Goal: Navigation & Orientation: Find specific page/section

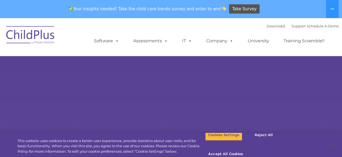
select select "MEDIUM"
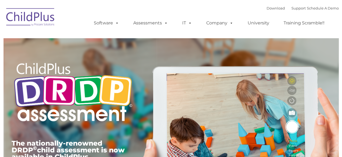
type input ""
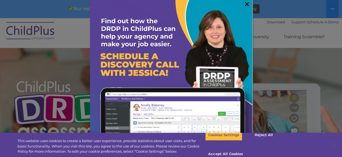
click at [245, 7] on link "×" at bounding box center [247, 3] width 6 height 5
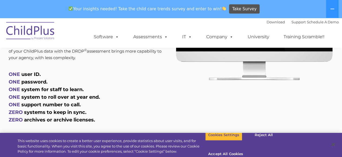
scroll to position [316, 0]
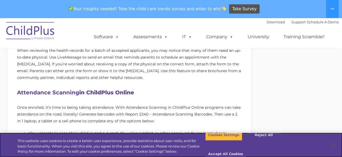
scroll to position [354, 0]
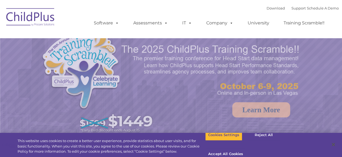
select select "MEDIUM"
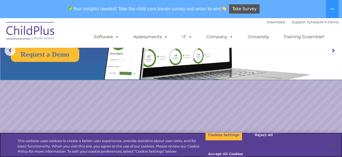
scroll to position [73, 0]
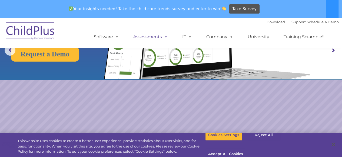
click at [165, 39] on span at bounding box center [165, 36] width 6 height 5
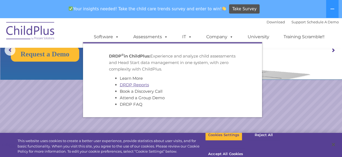
click at [145, 85] on link "DRDP Reports" at bounding box center [134, 84] width 29 height 5
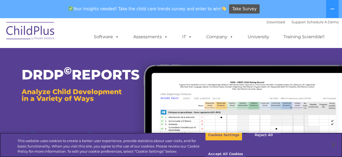
click at [305, 154] on div "This website uses cookies to create a better user experience, provide statistic…" at bounding box center [171, 145] width 342 height 24
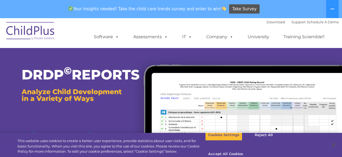
click at [246, 148] on button "Accept All Cookies" at bounding box center [225, 153] width 41 height 11
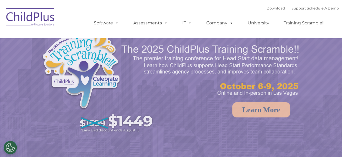
select select "MEDIUM"
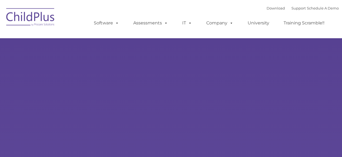
type input ""
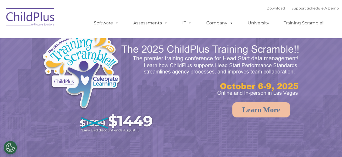
select select "MEDIUM"
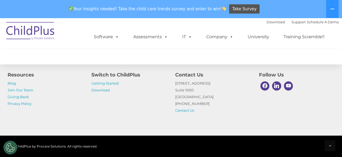
scroll to position [643, 0]
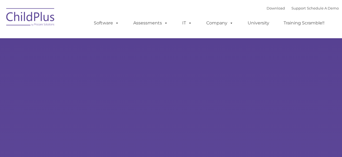
type input ""
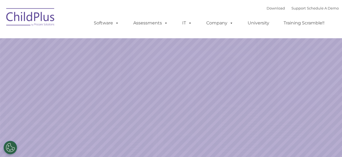
select select "MEDIUM"
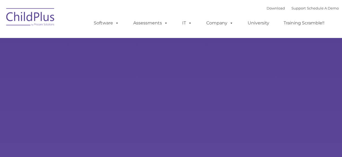
type input ""
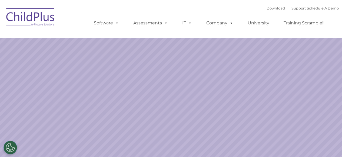
select select "MEDIUM"
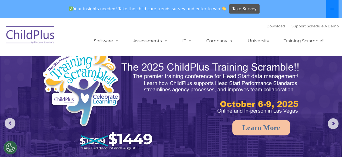
click at [331, 4] on button at bounding box center [332, 9] width 12 height 18
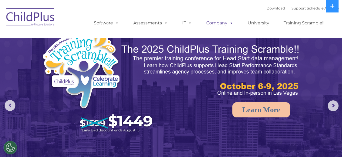
click at [228, 25] on span at bounding box center [231, 22] width 6 height 5
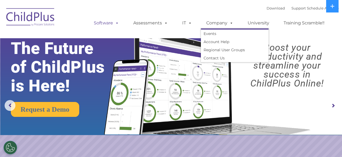
click at [119, 25] on span at bounding box center [116, 22] width 6 height 5
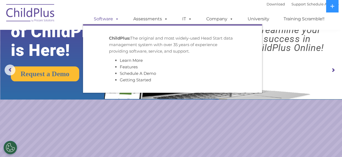
scroll to position [36, 0]
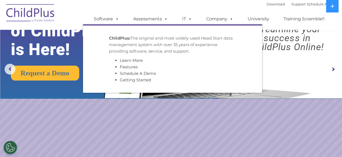
click at [158, 135] on rs-slide "Request a Demo The Future of ChildPlus is Here! Boost your productivity and str…" at bounding box center [171, 69] width 342 height 211
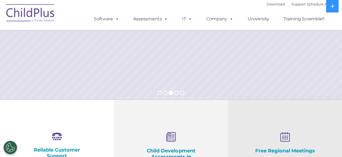
scroll to position [112, 0]
